Goal: Transaction & Acquisition: Purchase product/service

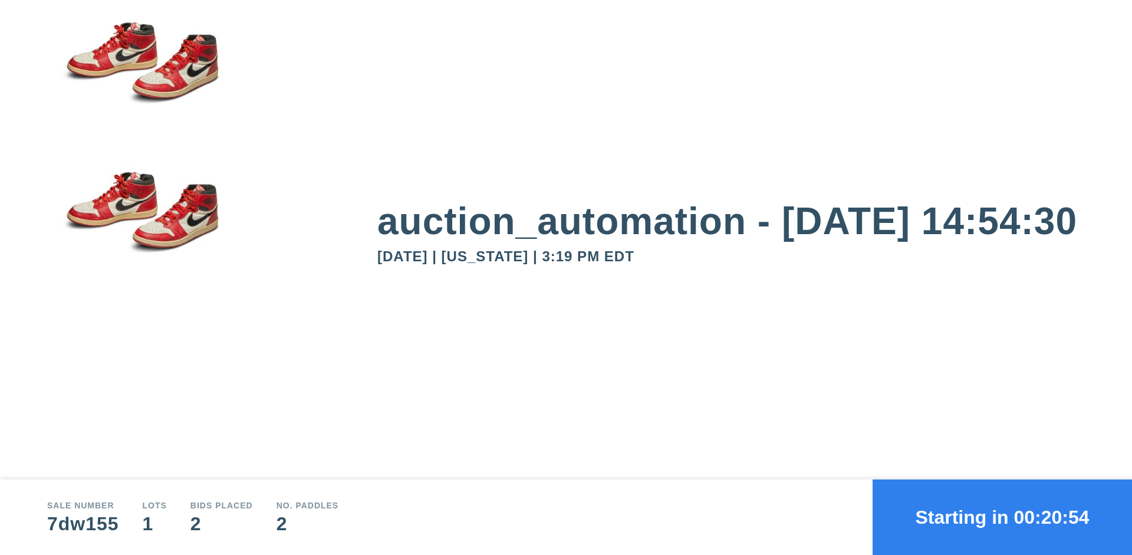
click at [1002, 517] on button "Starting in 00:20:54" at bounding box center [1002, 516] width 259 height 75
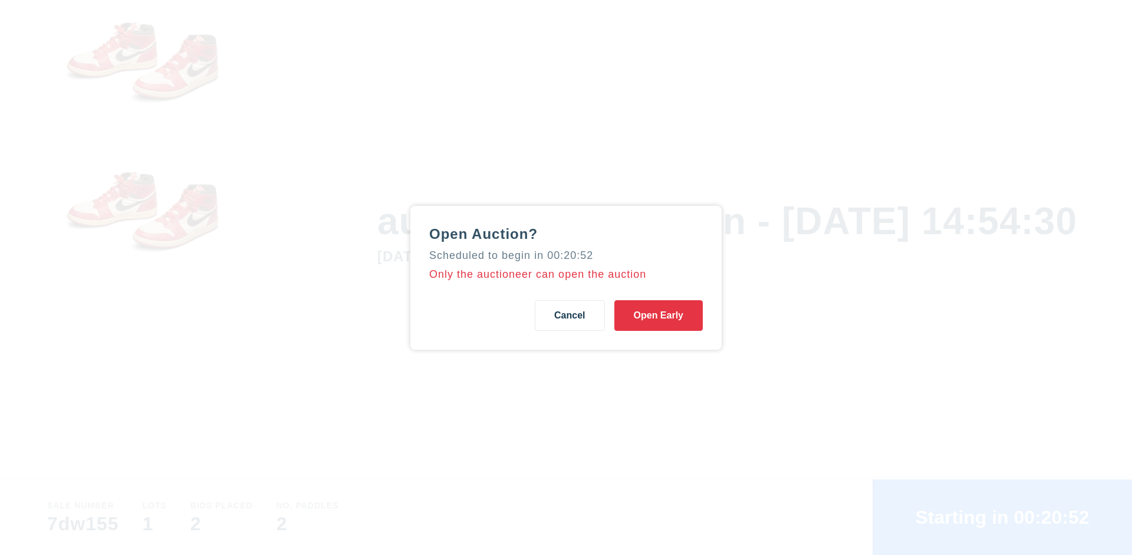
click at [659, 315] on button "Open Early" at bounding box center [658, 315] width 88 height 31
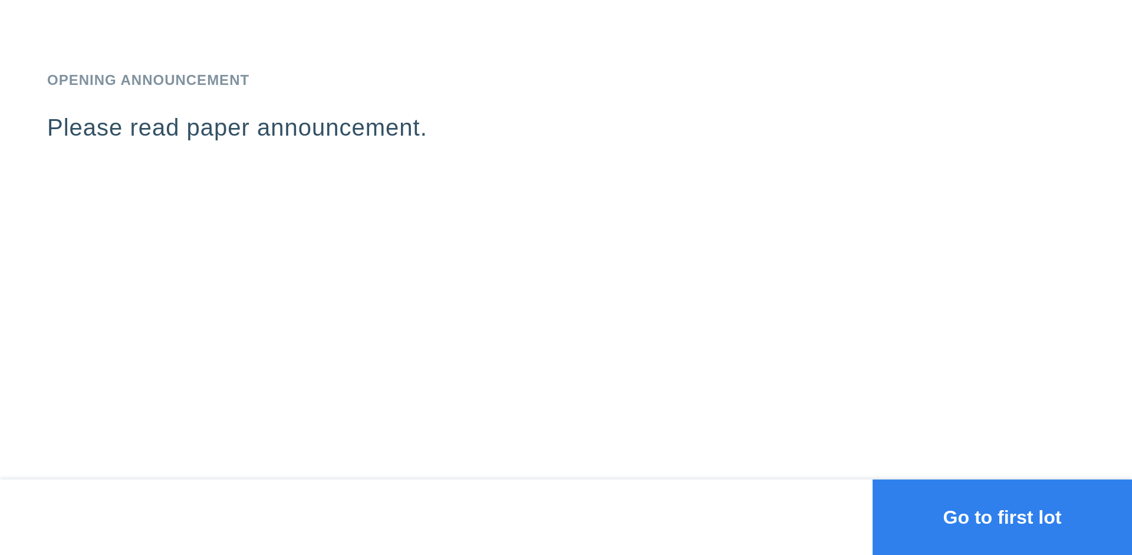
click at [1002, 517] on button "Go to first lot" at bounding box center [1002, 516] width 259 height 75
